Goal: Entertainment & Leisure: Consume media (video, audio)

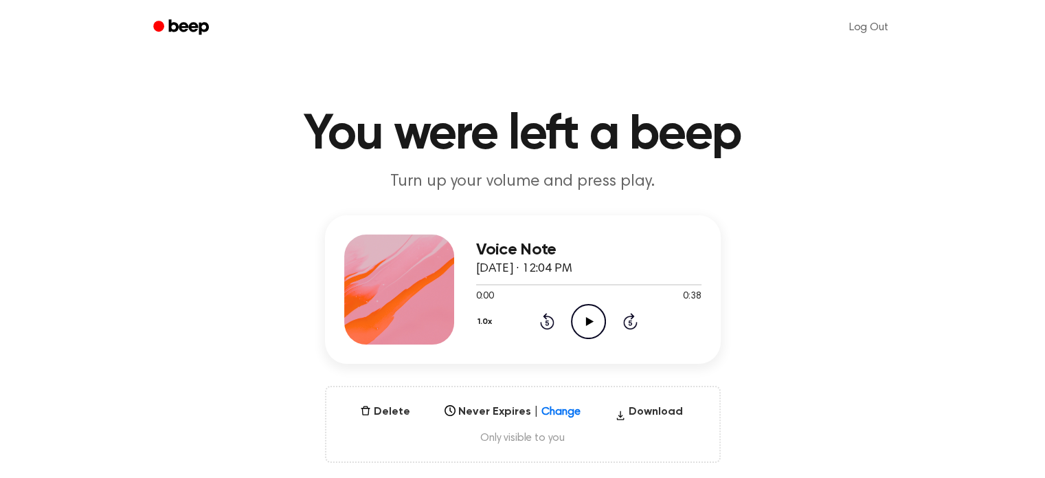
click at [588, 314] on icon "Play Audio" at bounding box center [588, 321] width 35 height 35
click at [593, 321] on icon "Pause Audio" at bounding box center [588, 321] width 35 height 35
drag, startPoint x: 586, startPoint y: 331, endPoint x: 531, endPoint y: 318, distance: 57.0
click at [586, 332] on icon "Play Audio" at bounding box center [588, 321] width 35 height 35
click at [586, 329] on icon "Pause Audio" at bounding box center [588, 321] width 35 height 35
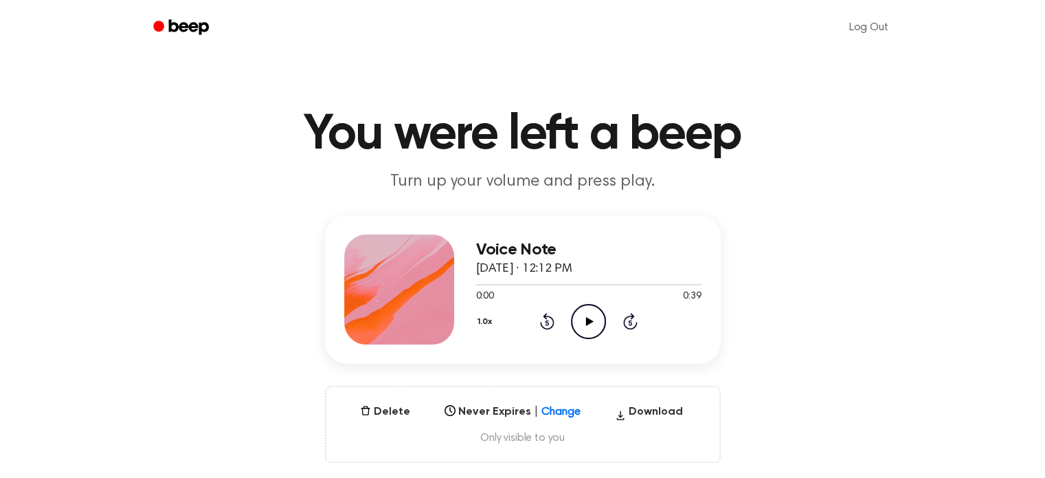
click at [586, 335] on icon "Play Audio" at bounding box center [588, 321] width 35 height 35
click at [578, 313] on icon "Play Audio" at bounding box center [588, 321] width 35 height 35
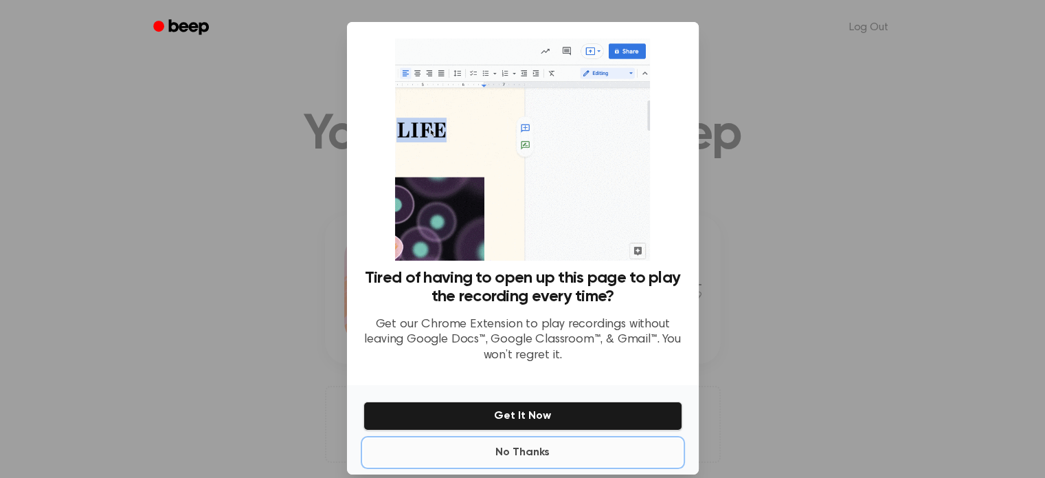
click at [539, 453] on button "No Thanks" at bounding box center [523, 451] width 319 height 27
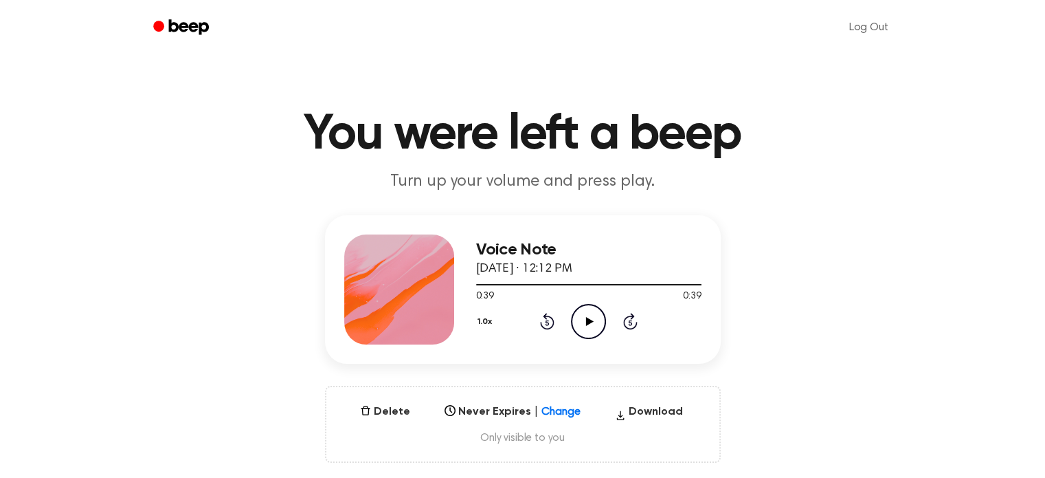
click at [595, 329] on icon "Play Audio" at bounding box center [588, 321] width 35 height 35
click at [575, 320] on icon "Play Audio" at bounding box center [588, 321] width 35 height 35
click at [579, 315] on icon "Pause Audio" at bounding box center [588, 321] width 35 height 35
click at [588, 324] on icon "Play Audio" at bounding box center [588, 321] width 35 height 35
click at [588, 316] on icon "Play Audio" at bounding box center [588, 321] width 35 height 35
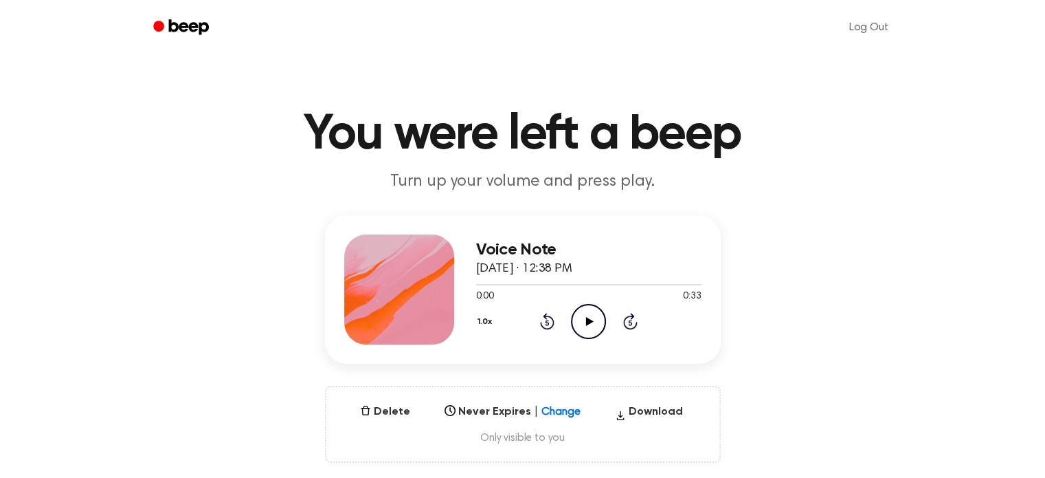
click at [587, 321] on icon at bounding box center [590, 321] width 8 height 9
click at [588, 315] on icon "Play Audio" at bounding box center [588, 321] width 35 height 35
click at [588, 315] on icon "Pause Audio" at bounding box center [588, 321] width 35 height 35
click at [577, 316] on icon "Play Audio" at bounding box center [588, 321] width 35 height 35
click at [591, 319] on icon at bounding box center [589, 321] width 6 height 9
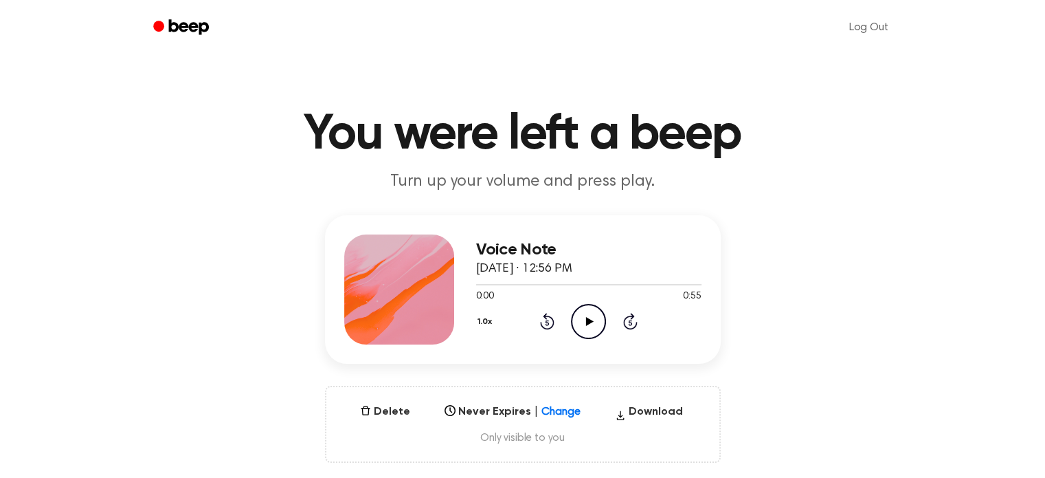
click at [590, 324] on icon "Play Audio" at bounding box center [588, 321] width 35 height 35
